Goal: Register for event/course

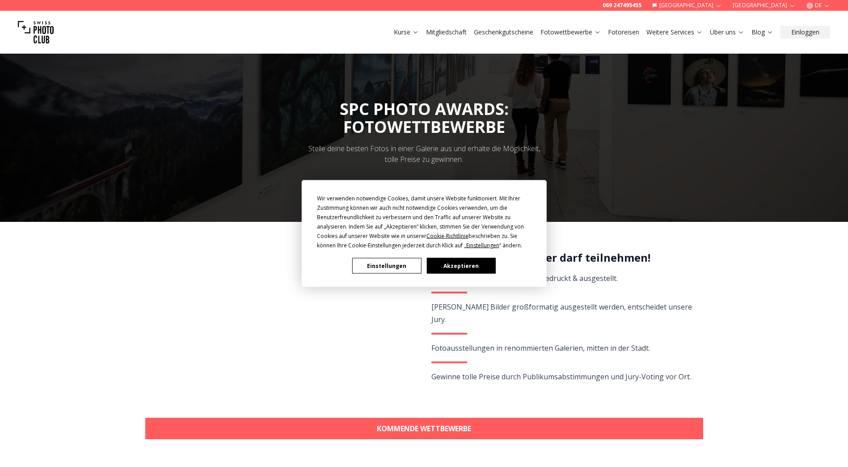
click at [451, 271] on button "Akzeptieren" at bounding box center [461, 266] width 69 height 16
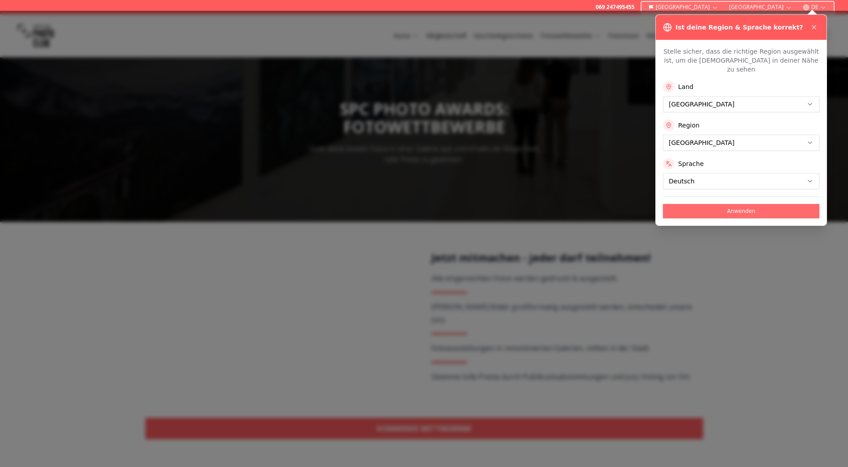
click at [744, 204] on button "Anwenden" at bounding box center [741, 211] width 156 height 14
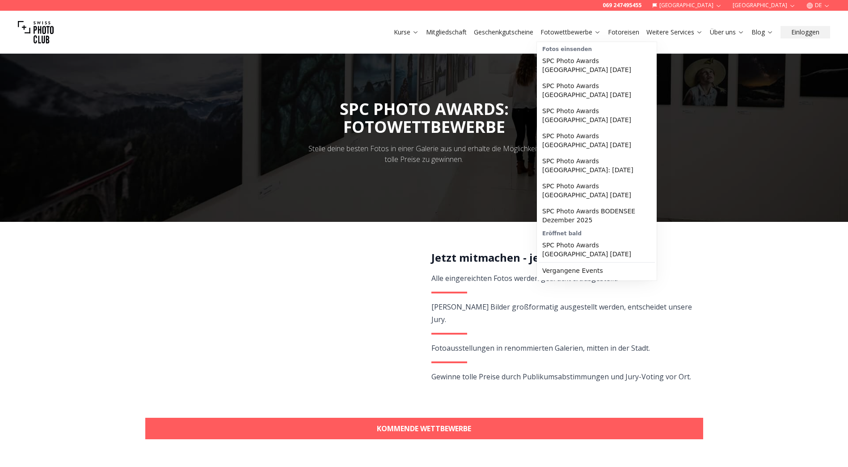
click at [564, 32] on link "Fotowettbewerbe" at bounding box center [571, 32] width 60 height 9
click at [628, 186] on link "SPC Photo Awards [GEOGRAPHIC_DATA] [DATE]" at bounding box center [597, 190] width 116 height 25
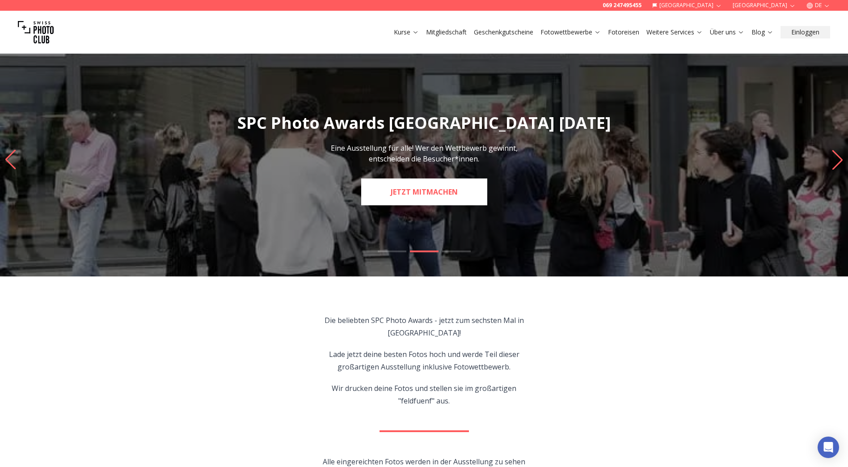
click at [396, 190] on link "JETZT MITMACHEN" at bounding box center [424, 191] width 126 height 27
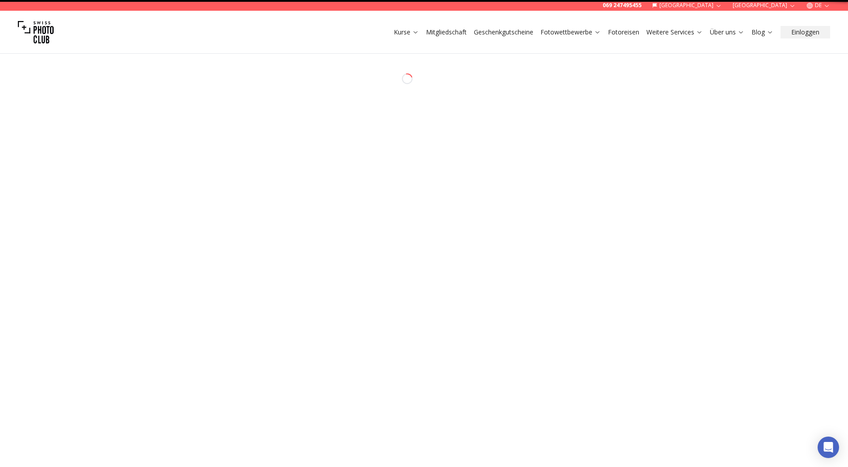
select select "*******"
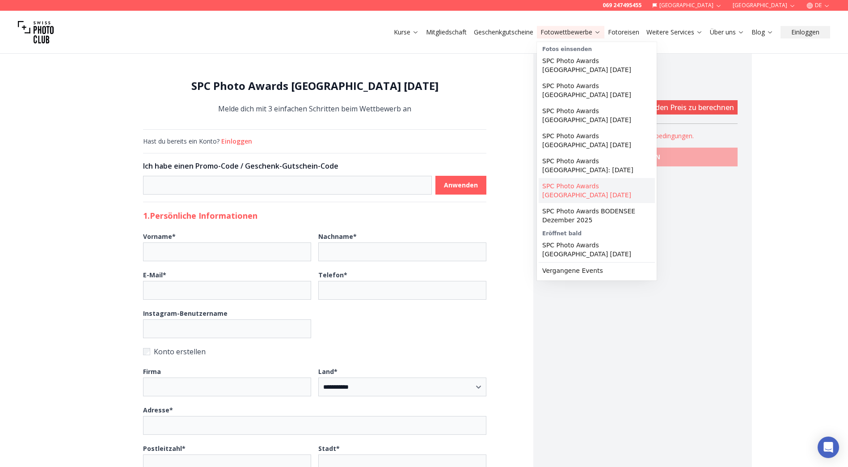
click at [606, 181] on link "SPC Photo Awards [GEOGRAPHIC_DATA] [DATE]" at bounding box center [597, 190] width 116 height 25
